Goal: Task Accomplishment & Management: Use online tool/utility

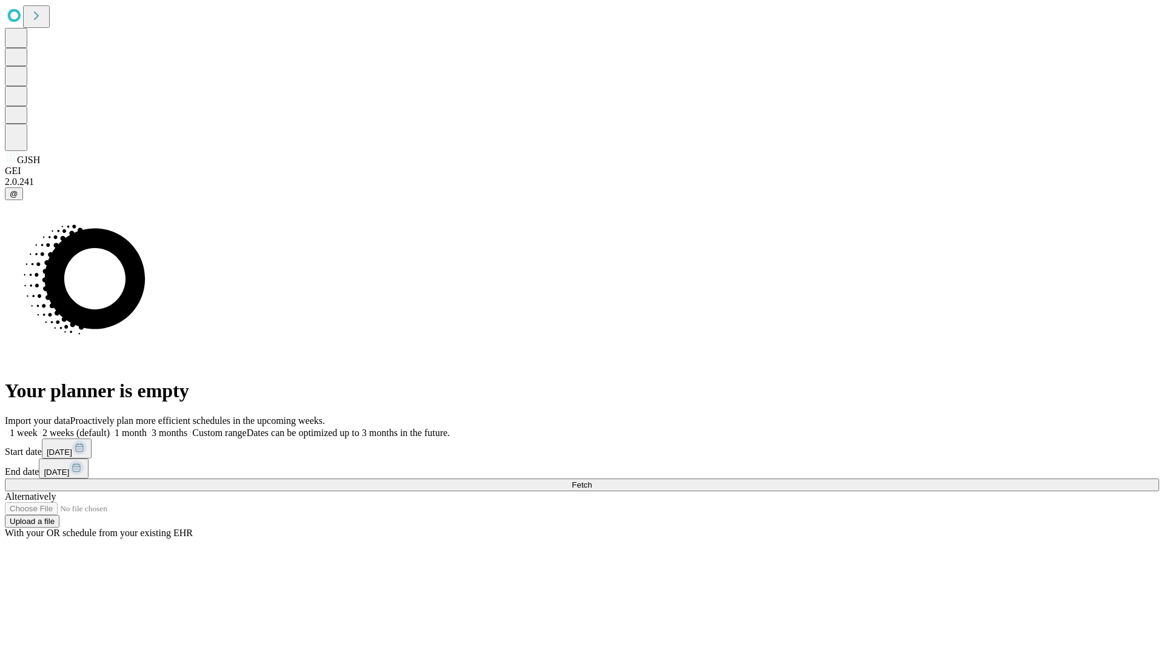
click at [592, 480] on span "Fetch" at bounding box center [582, 484] width 20 height 9
